Goal: Find specific page/section: Find specific page/section

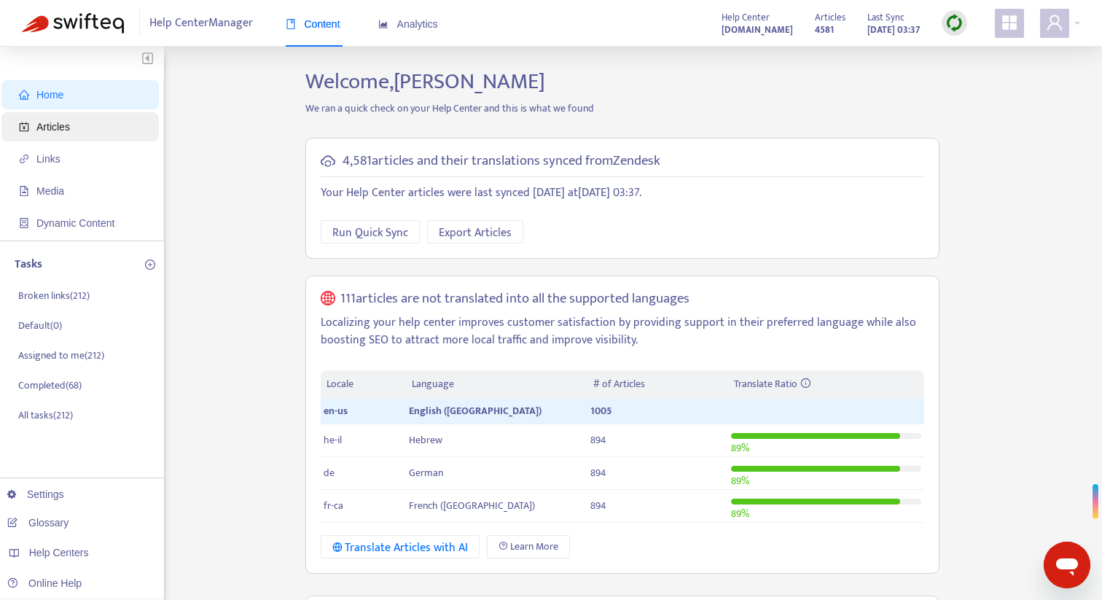
click at [71, 133] on span "Articles" at bounding box center [83, 126] width 128 height 29
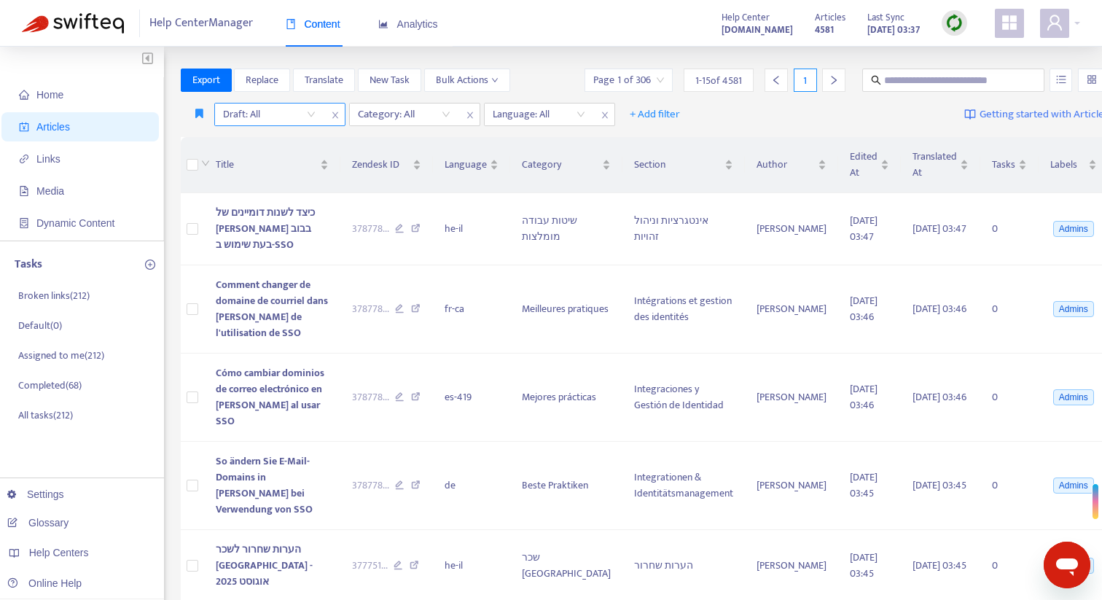
click at [280, 116] on input "search" at bounding box center [269, 114] width 93 height 22
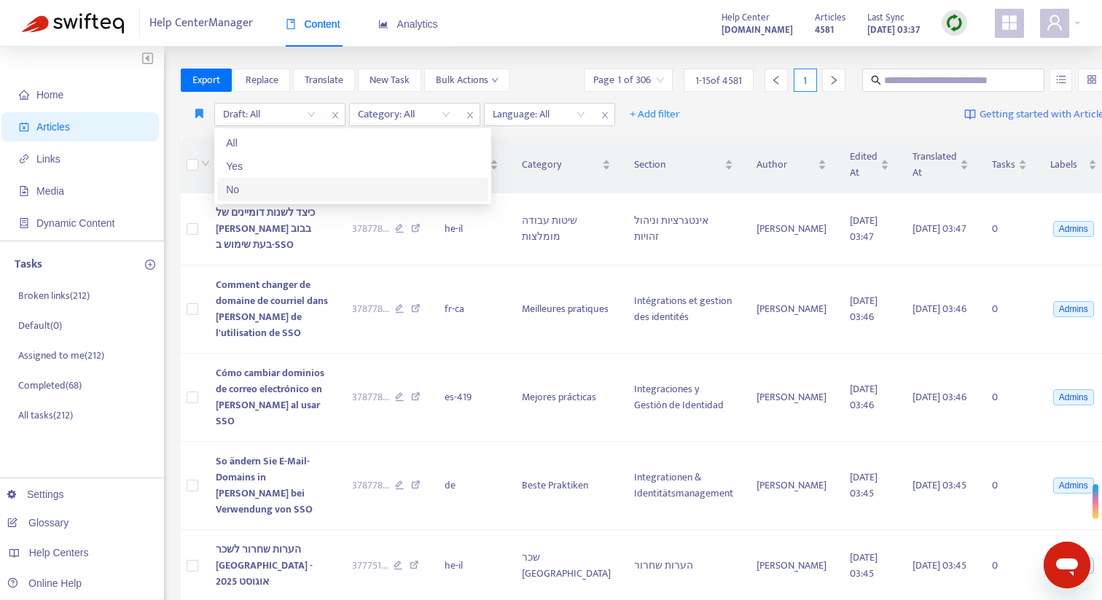
click at [264, 184] on div "No" at bounding box center [353, 189] width 254 height 16
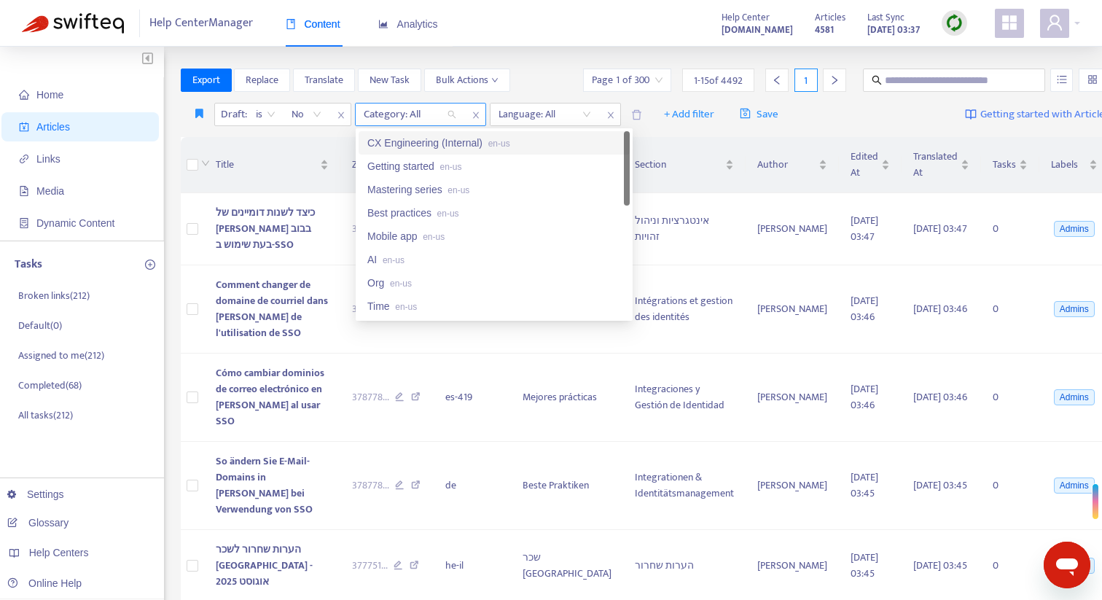
click at [405, 118] on div at bounding box center [402, 114] width 88 height 17
drag, startPoint x: 412, startPoint y: 143, endPoint x: 422, endPoint y: 144, distance: 10.2
click at [412, 143] on div "CX Engineering (Internal) en-us" at bounding box center [494, 143] width 254 height 16
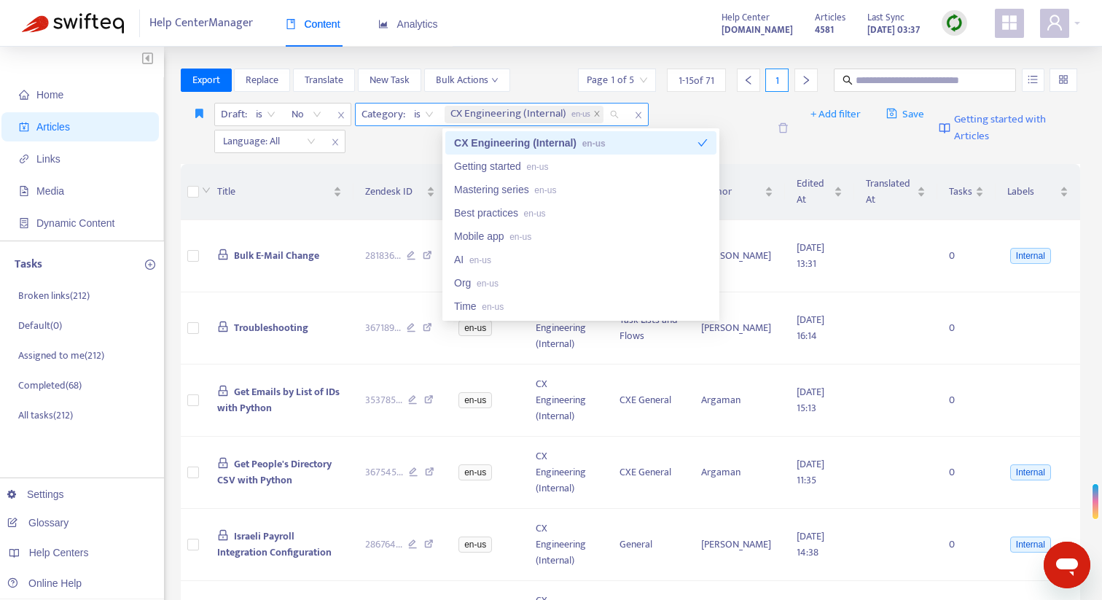
click at [428, 115] on span "is" at bounding box center [424, 114] width 20 height 22
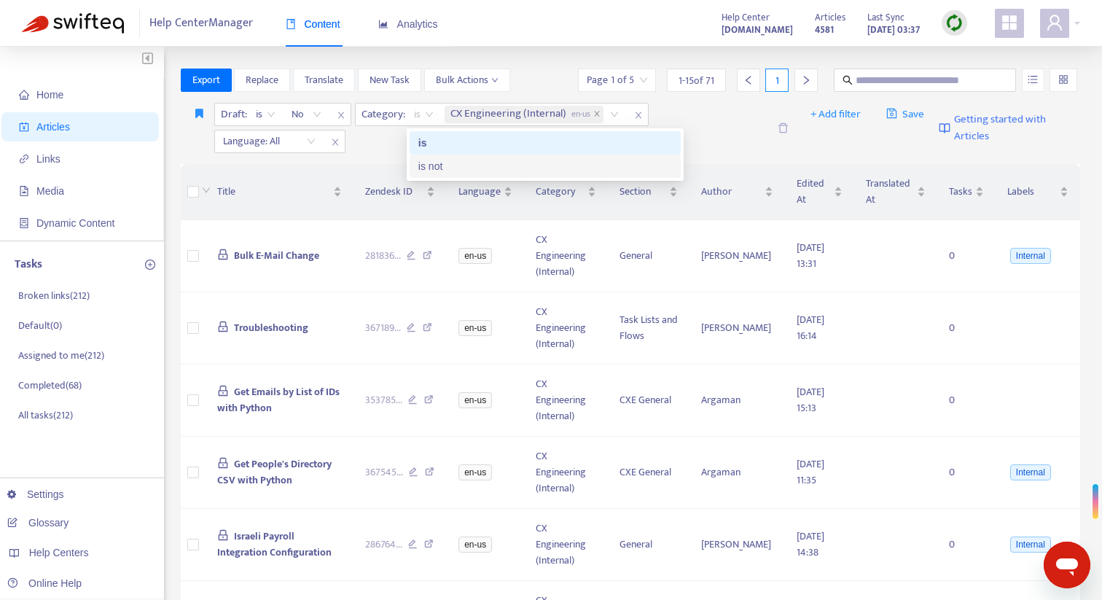
click at [436, 168] on div "is not" at bounding box center [545, 166] width 254 height 16
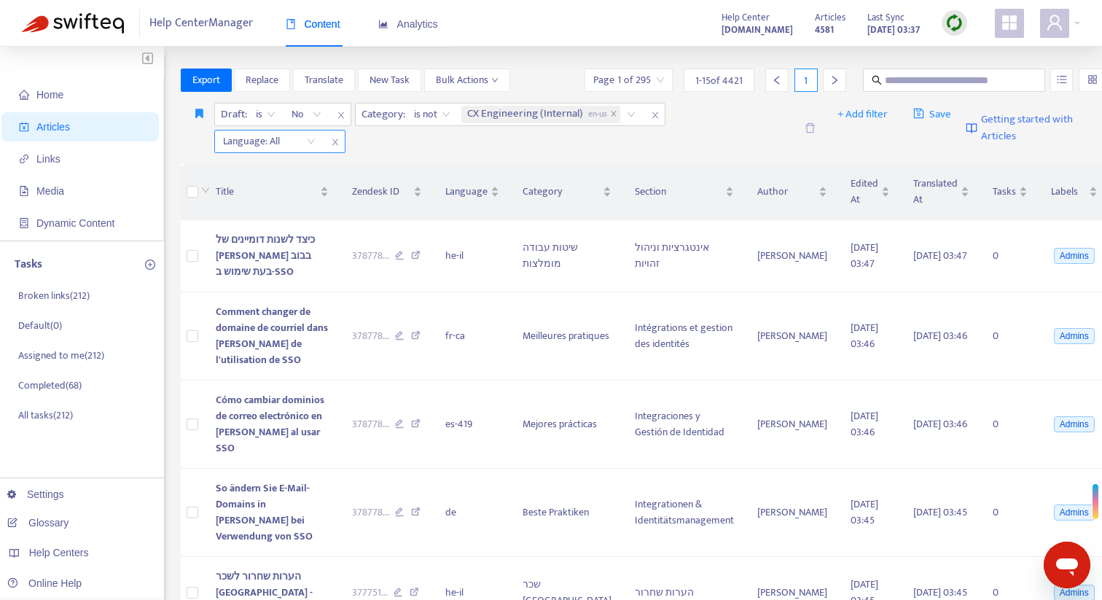
click at [309, 138] on div "Language: All" at bounding box center [269, 141] width 109 height 22
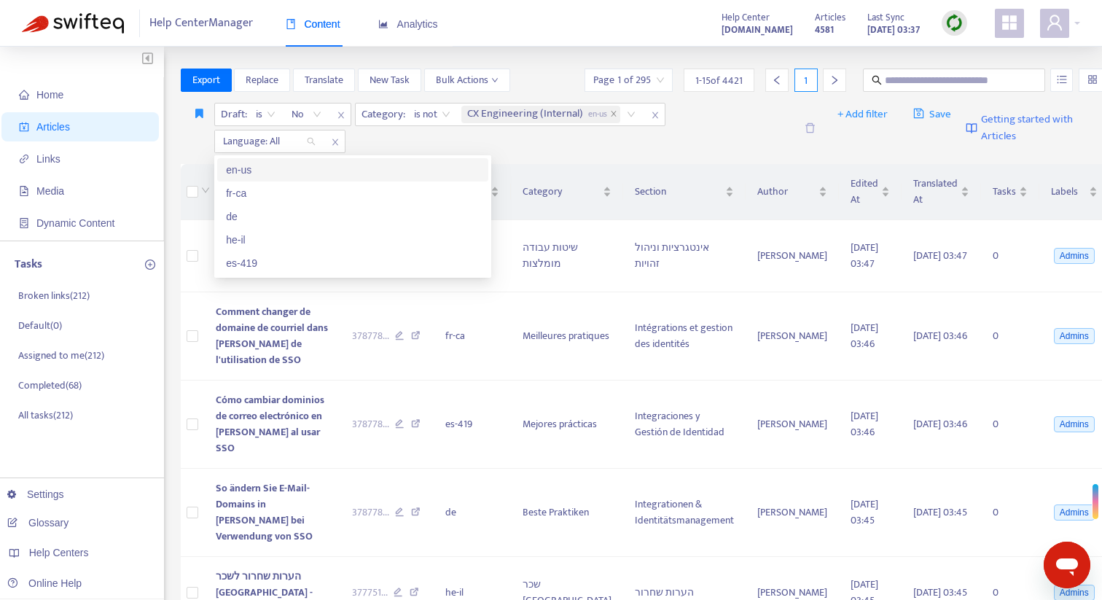
drag, startPoint x: 300, startPoint y: 168, endPoint x: 423, endPoint y: 160, distance: 123.4
click at [300, 168] on div "en-us" at bounding box center [353, 170] width 254 height 16
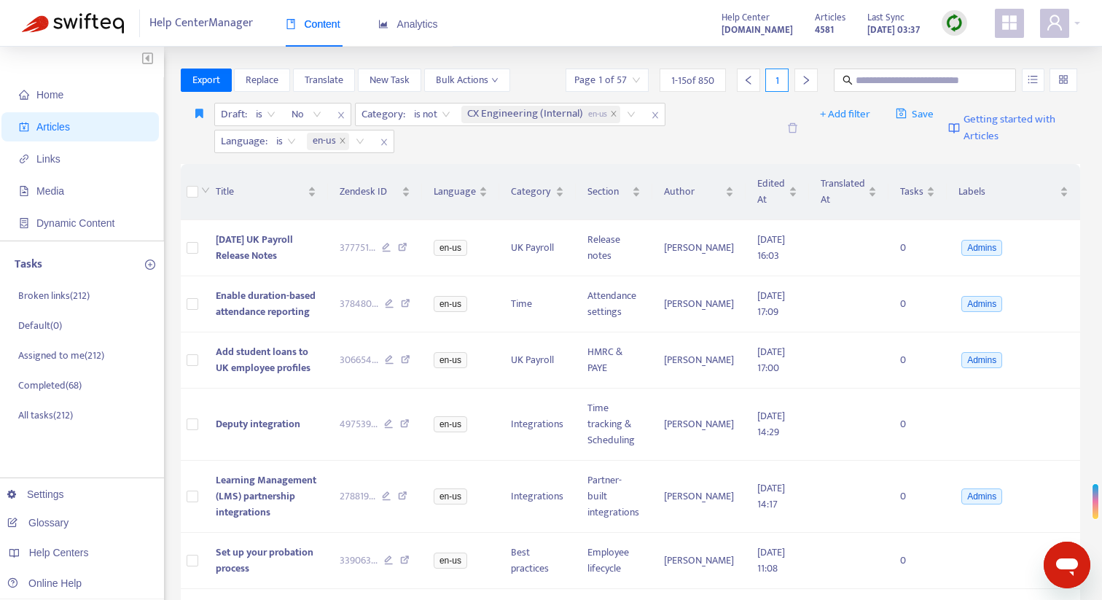
click at [653, 152] on div "Draft : is No Category : is not CX Engineering (Internal) en-us Language : is e…" at bounding box center [495, 128] width 562 height 50
click at [635, 114] on div "CX Engineering (Internal) en-us" at bounding box center [550, 114] width 185 height 22
click at [762, 124] on div "Draft : is No Category : is not CX Engineering (Internal) en-us Language : is e…" at bounding box center [495, 128] width 562 height 50
